Goal: Task Accomplishment & Management: Complete application form

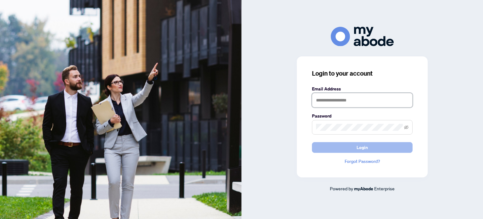
type input "**********"
click at [356, 148] on button "Login" at bounding box center [362, 147] width 101 height 11
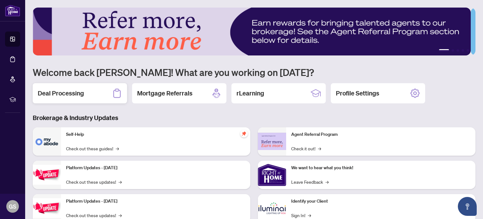
click at [58, 94] on h2 "Deal Processing" at bounding box center [61, 93] width 46 height 9
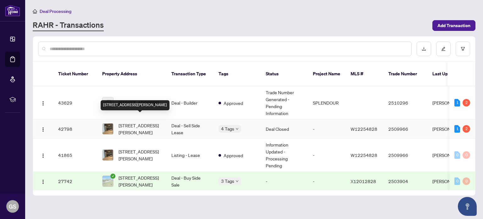
click at [128, 122] on span "[STREET_ADDRESS][PERSON_NAME]" at bounding box center [140, 129] width 43 height 14
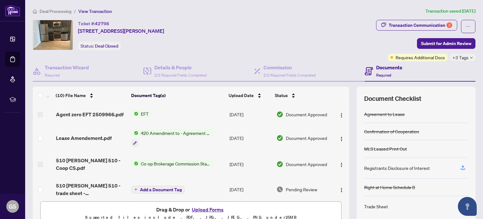
scroll to position [157, 0]
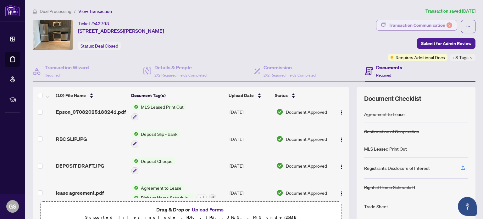
click at [415, 25] on div "Transaction Communication 2" at bounding box center [421, 25] width 64 height 10
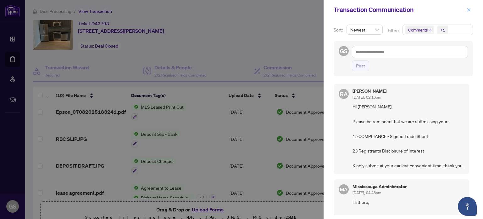
click at [468, 10] on icon "close" at bounding box center [469, 10] width 4 height 4
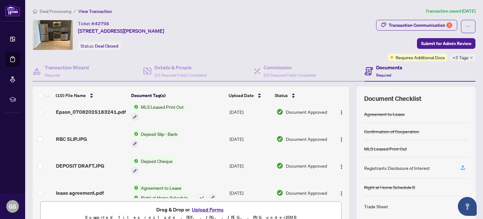
scroll to position [164, 0]
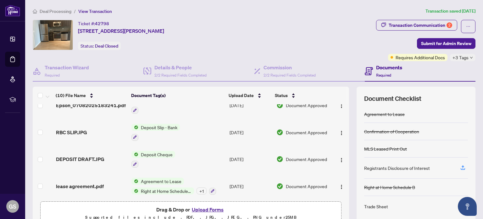
click at [209, 207] on button "Upload Forms" at bounding box center [208, 209] width 36 height 8
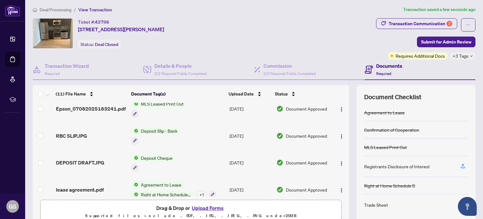
scroll to position [0, 0]
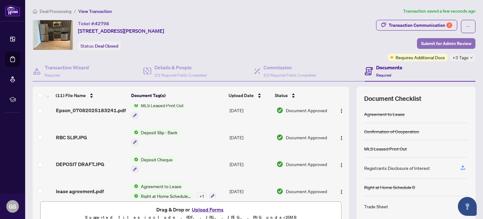
click at [439, 41] on span "Submit for Admin Review" at bounding box center [446, 43] width 50 height 10
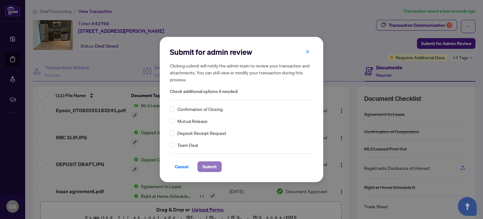
click at [203, 163] on span "Submit" at bounding box center [210, 166] width 14 height 10
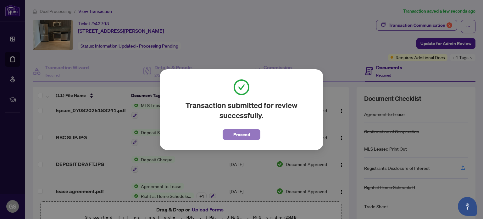
click at [247, 135] on span "Proceed" at bounding box center [241, 134] width 17 height 10
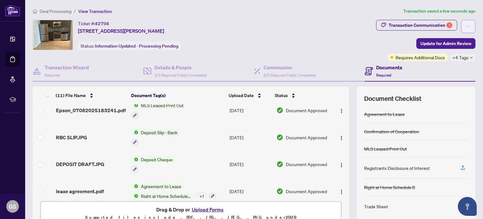
click at [466, 24] on span "button" at bounding box center [468, 26] width 4 height 10
click at [318, 38] on div "Ticket #: 42798 [STREET_ADDRESS][PERSON_NAME] Status: Information Updated - Pro…" at bounding box center [203, 35] width 341 height 30
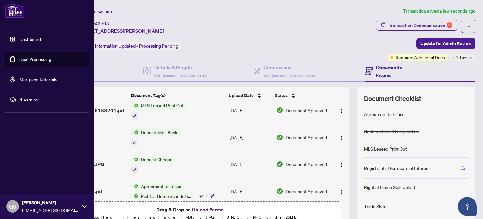
click at [12, 204] on span "GS" at bounding box center [13, 206] width 8 height 9
click at [25, 171] on span "Logout" at bounding box center [25, 169] width 14 height 10
